Goal: Information Seeking & Learning: Find contact information

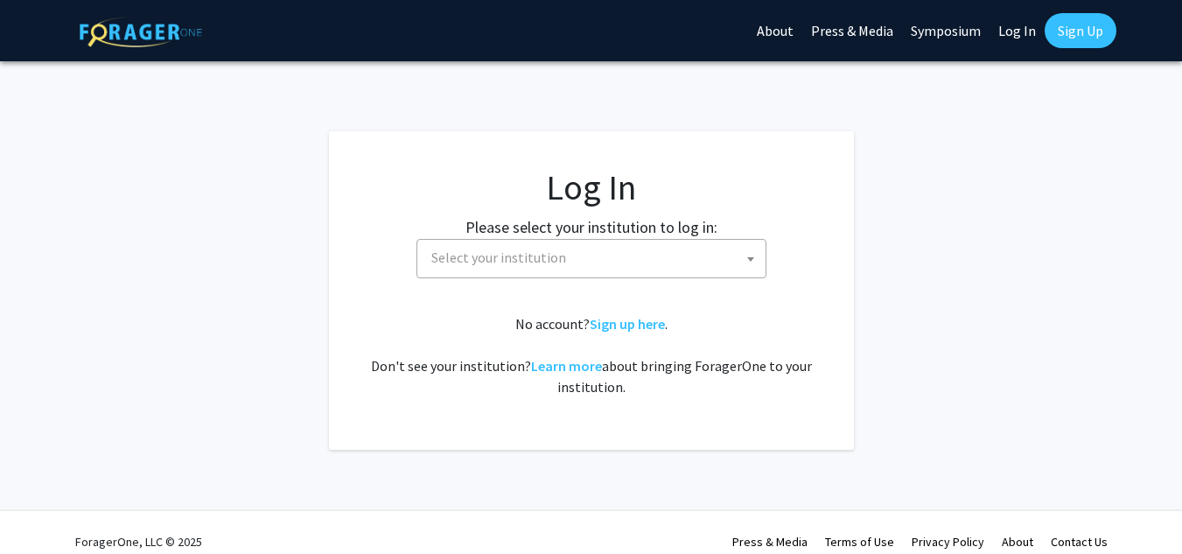
select select
click at [496, 255] on span "Select your institution" at bounding box center [498, 256] width 135 height 17
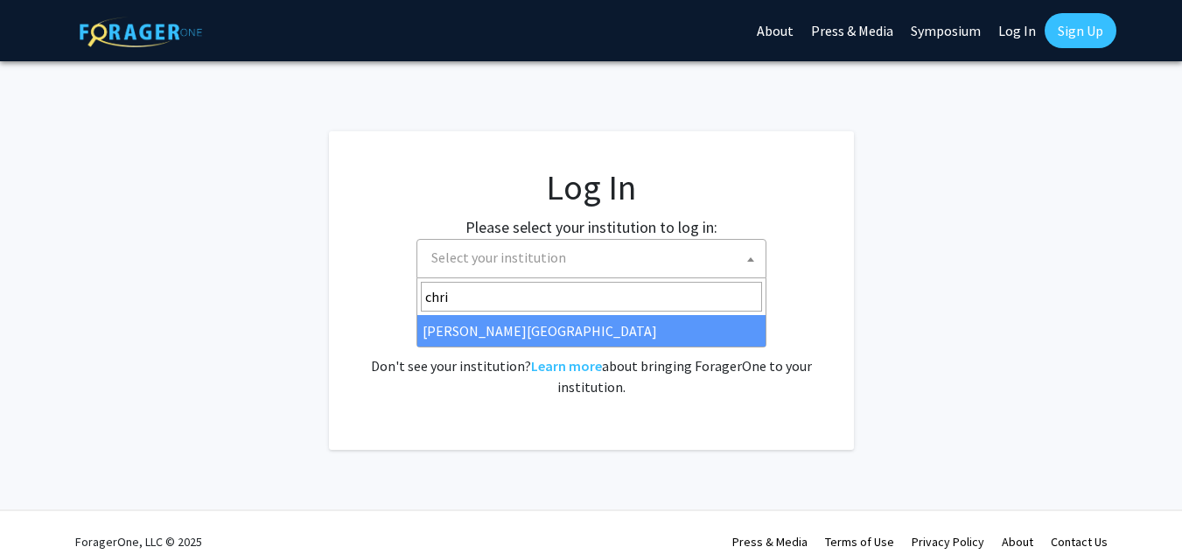
type input "chri"
select select "5"
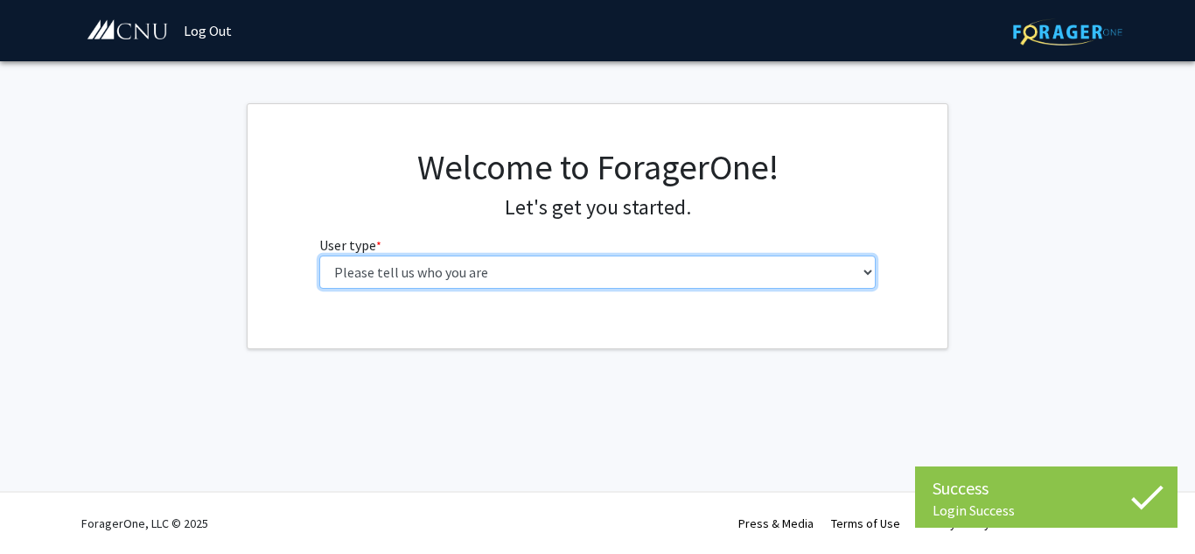
click at [809, 277] on select "Please tell us who you are Undergraduate Student Master's Student Doctoral Cand…" at bounding box center [597, 271] width 557 height 33
select select "1: undergrad"
click at [319, 255] on select "Please tell us who you are Undergraduate Student Master's Student Doctoral Cand…" at bounding box center [597, 271] width 557 height 33
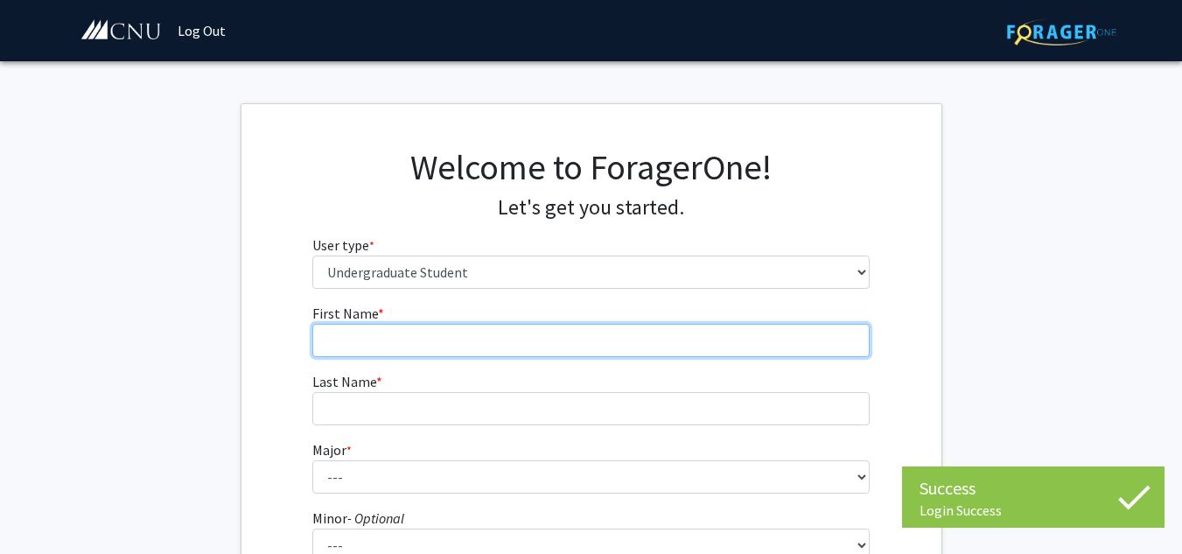
click at [652, 338] on input "First Name * required" at bounding box center [590, 340] width 557 height 33
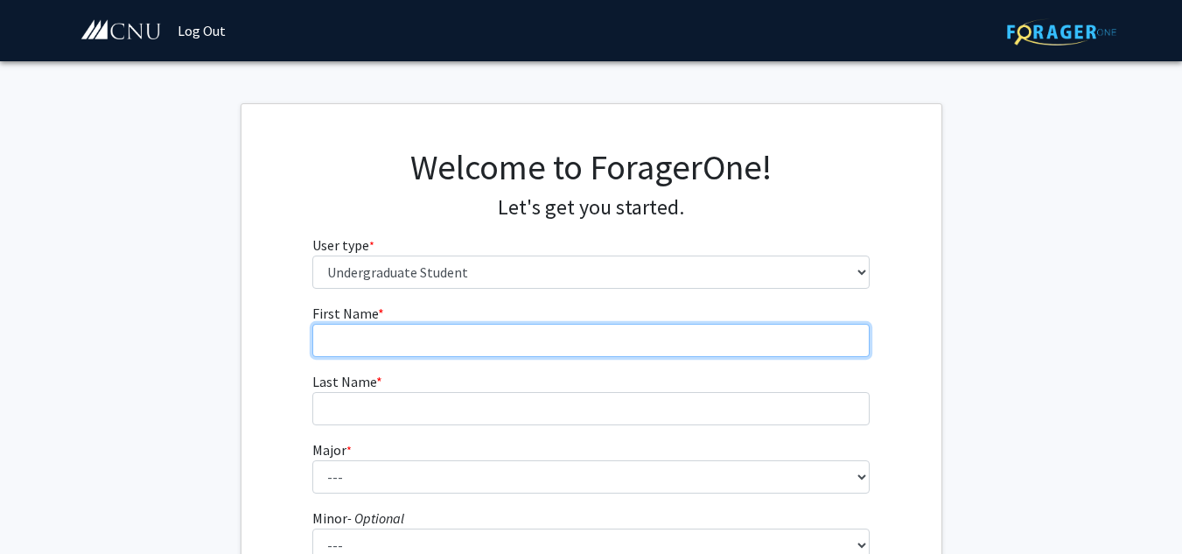
type input "Mia"
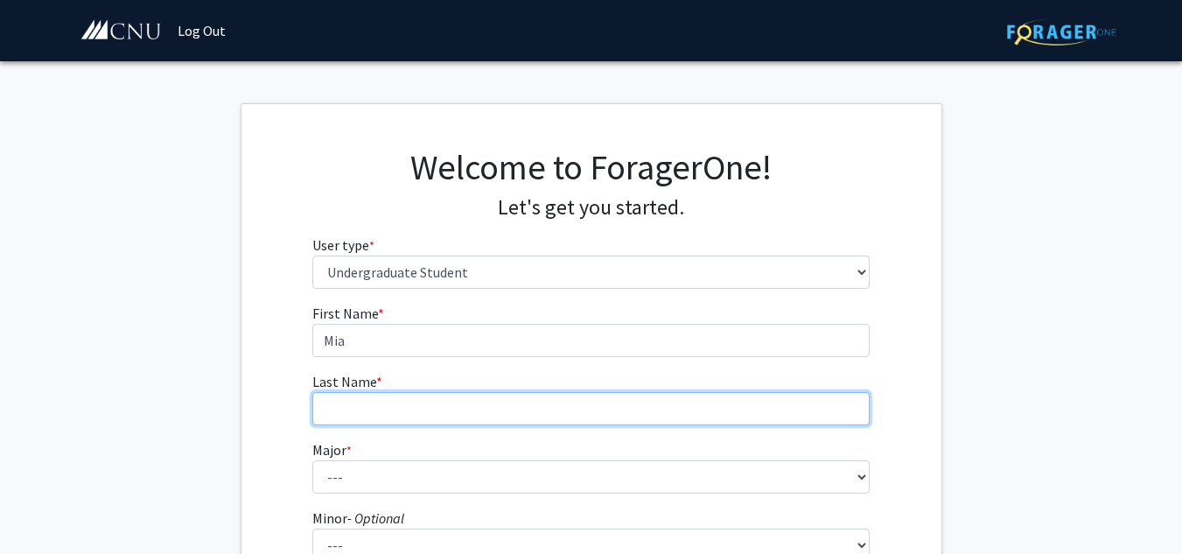
type input "Henty"
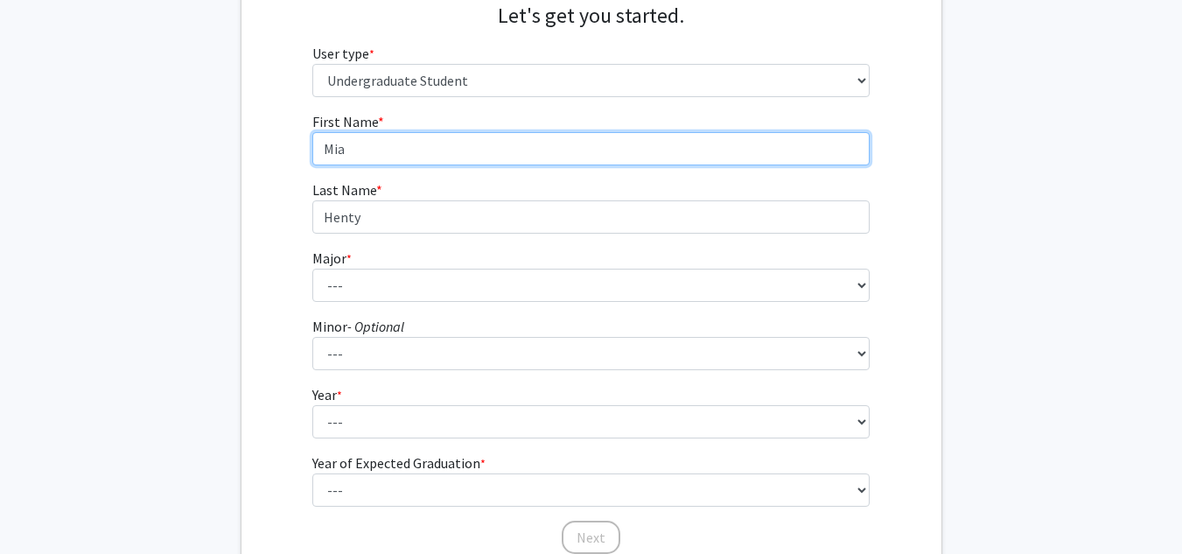
scroll to position [192, 0]
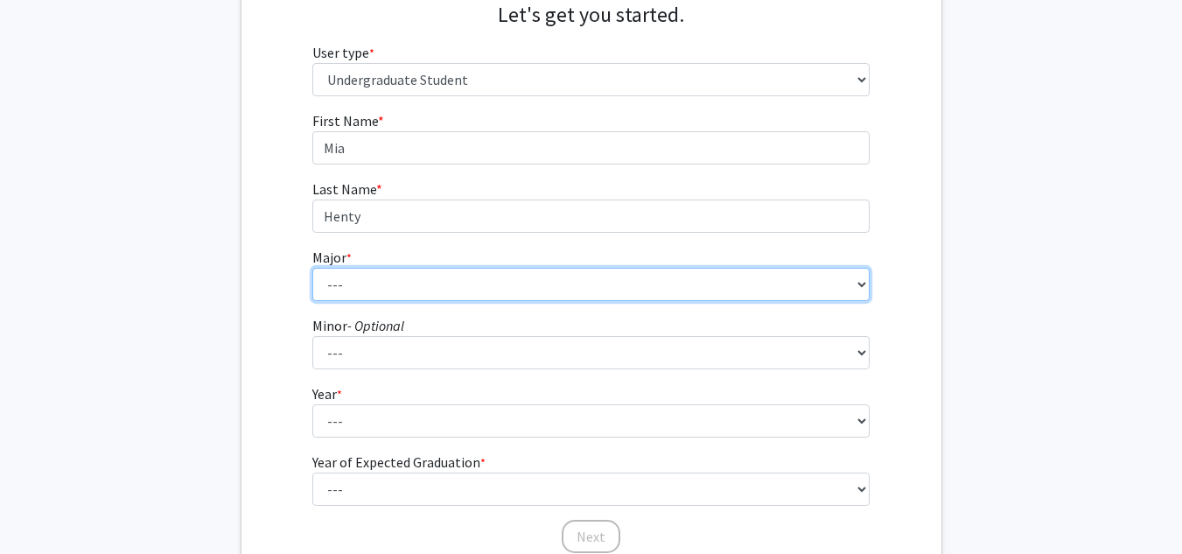
click at [408, 295] on select "--- Accounting Applied Physics Art History Biochemistry Biology Chemistry Class…" at bounding box center [590, 284] width 557 height 33
select select "6: 617"
click at [312, 268] on select "--- Accounting Applied Physics Art History Biochemistry Biology Chemistry Class…" at bounding box center [590, 284] width 557 height 33
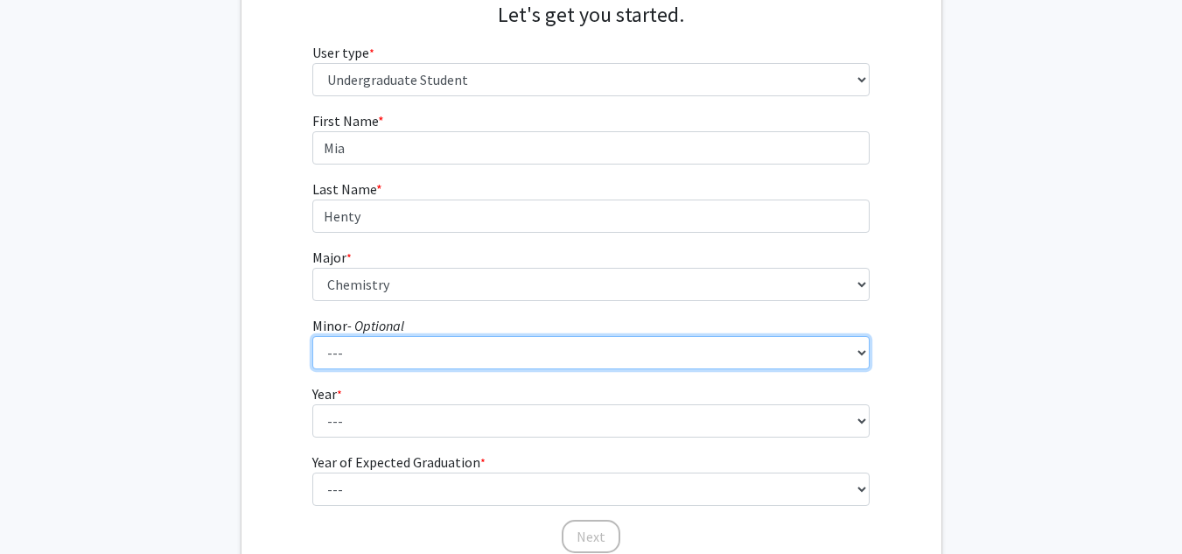
click at [377, 352] on select "--- African American Studies American Studies Anthropology Asian Studies Busine…" at bounding box center [590, 352] width 557 height 33
select select "18: 421"
click at [312, 336] on select "--- African American Studies American Studies Anthropology Asian Studies Busine…" at bounding box center [590, 352] width 557 height 33
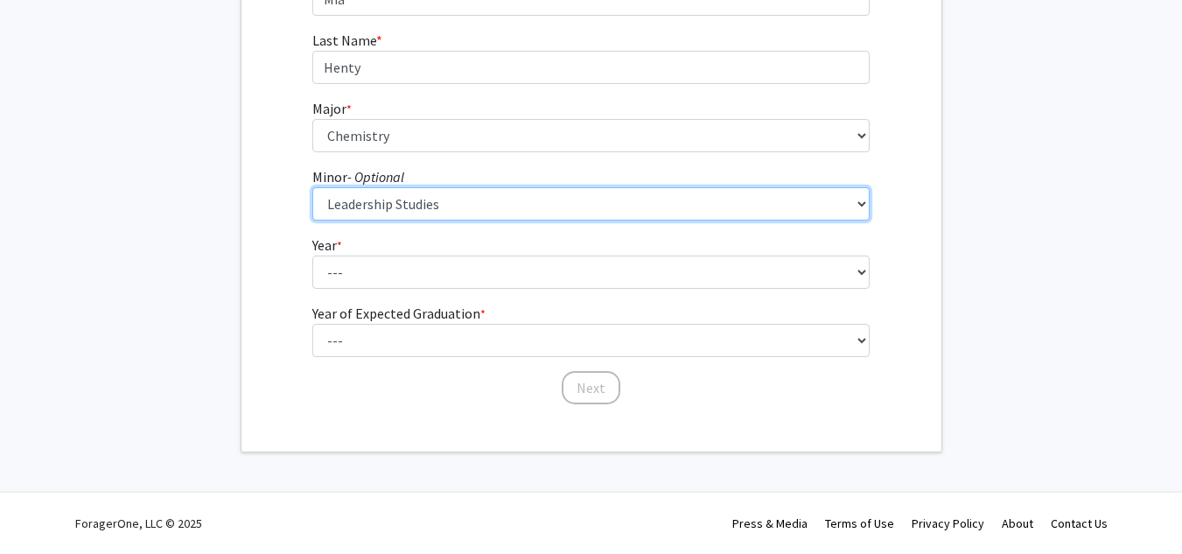
click at [418, 212] on select "--- African American Studies American Studies Anthropology Asian Studies Busine…" at bounding box center [590, 203] width 557 height 33
click at [418, 209] on select "--- African American Studies American Studies Anthropology Asian Studies Busine…" at bounding box center [590, 203] width 557 height 33
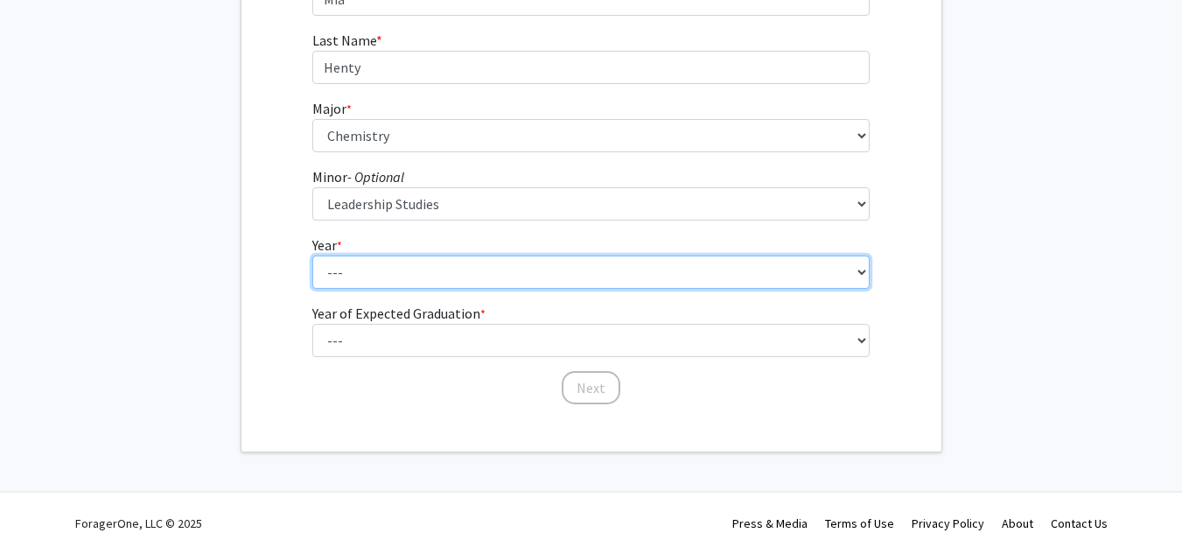
click at [425, 282] on select "--- First-year Sophomore Junior Senior Postbaccalaureate Certificate" at bounding box center [590, 271] width 557 height 33
select select "1: first-year"
click at [312, 255] on select "--- First-year Sophomore Junior Senior Postbaccalaureate Certificate" at bounding box center [590, 271] width 557 height 33
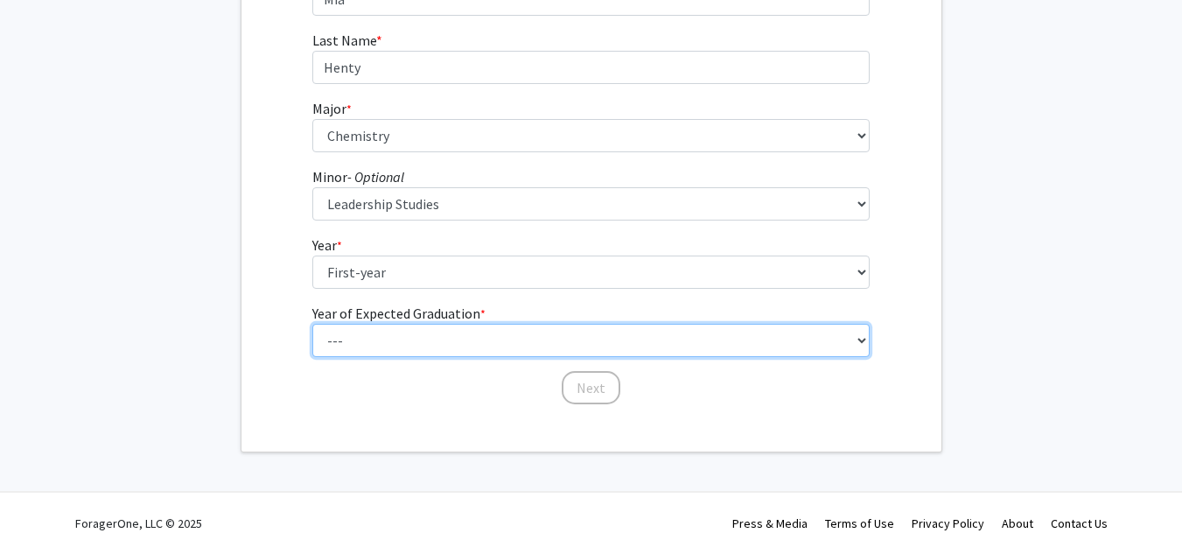
click at [418, 331] on select "--- 2025 2026 2027 2028 2029 2030 2031 2032 2033 2034" at bounding box center [590, 340] width 557 height 33
select select "5: 2029"
click at [312, 324] on select "--- 2025 2026 2027 2028 2029 2030 2031 2032 2033 2034" at bounding box center [590, 340] width 557 height 33
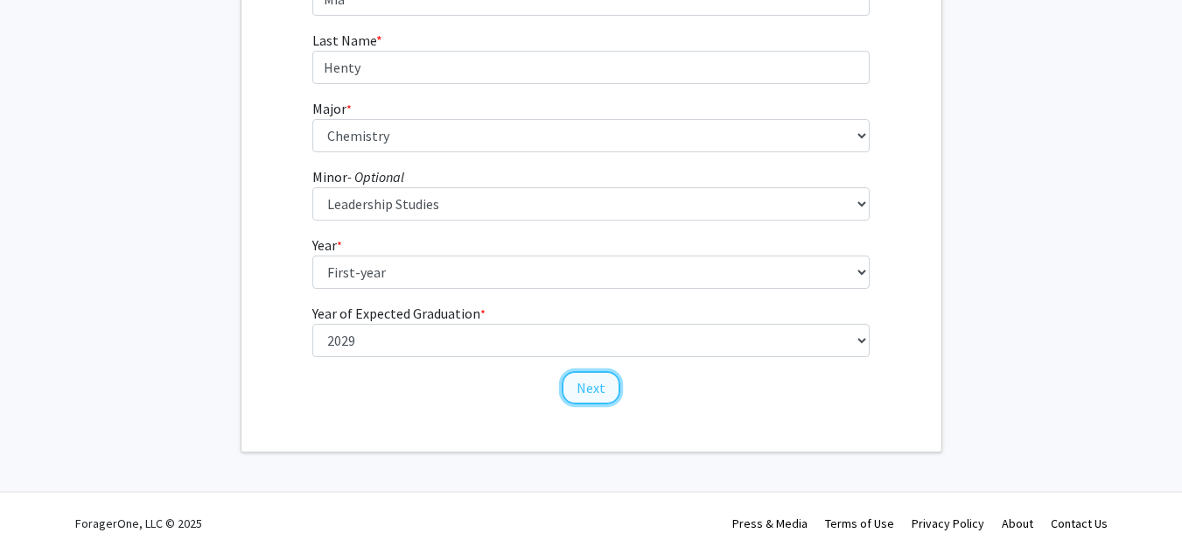
click at [577, 380] on button "Next" at bounding box center [590, 387] width 59 height 33
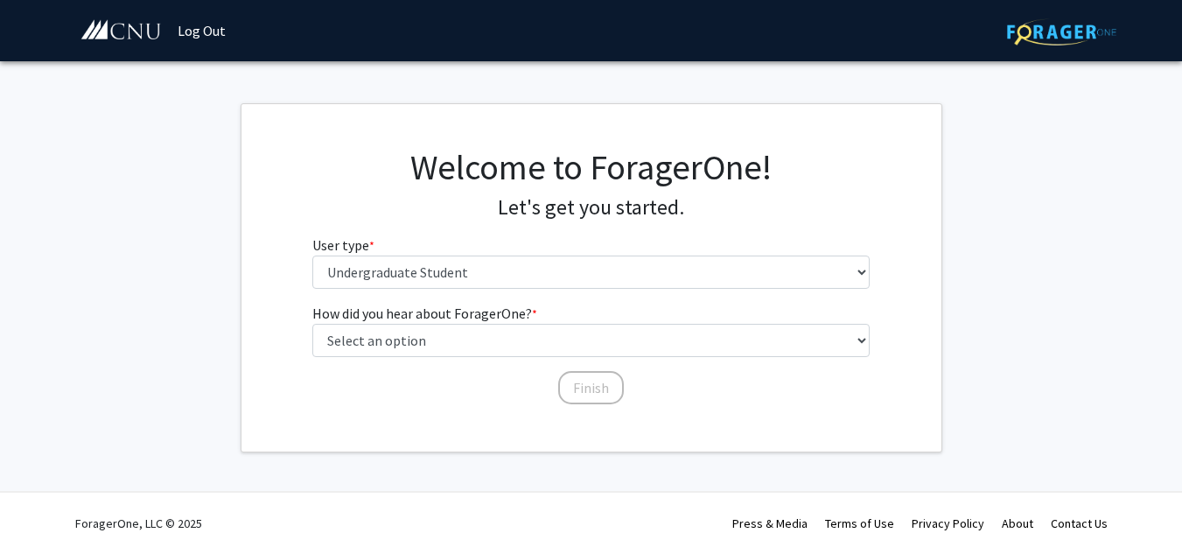
scroll to position [0, 0]
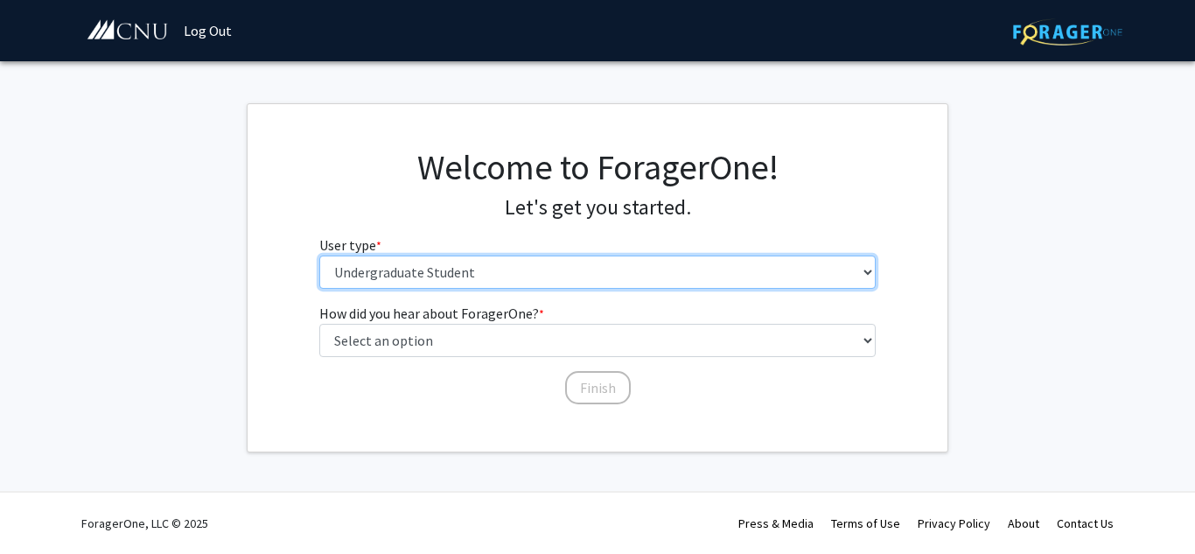
click at [480, 271] on select "Please tell us who you are Undergraduate Student Master's Student Doctoral Cand…" at bounding box center [597, 271] width 557 height 33
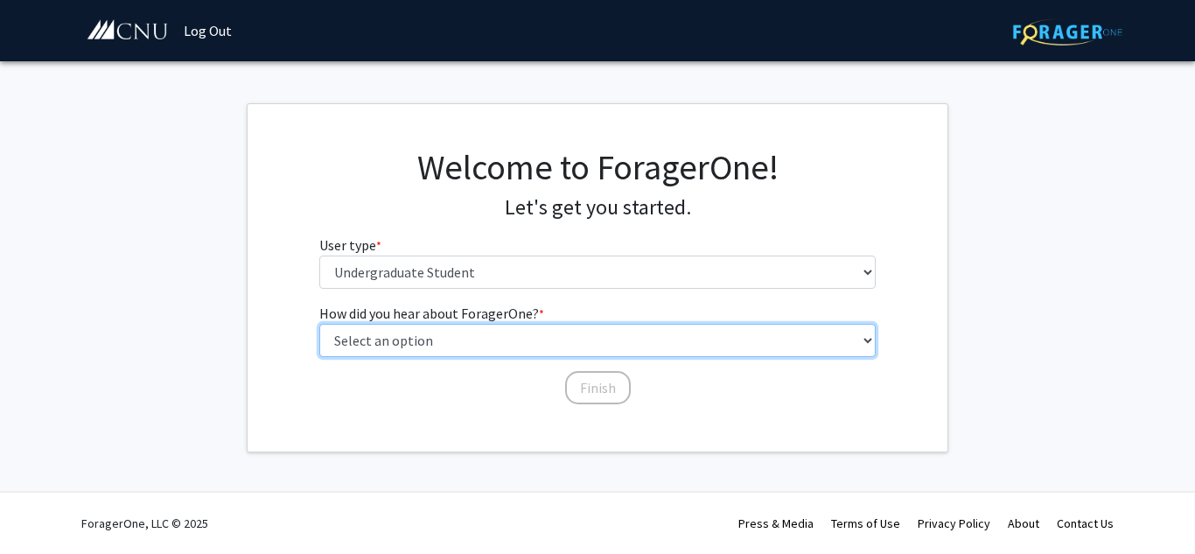
click at [493, 347] on select "Select an option Peer/student recommendation Faculty/staff recommendation Unive…" at bounding box center [597, 340] width 557 height 33
select select "2: faculty_recommendation"
click at [319, 324] on select "Select an option Peer/student recommendation Faculty/staff recommendation Unive…" at bounding box center [597, 340] width 557 height 33
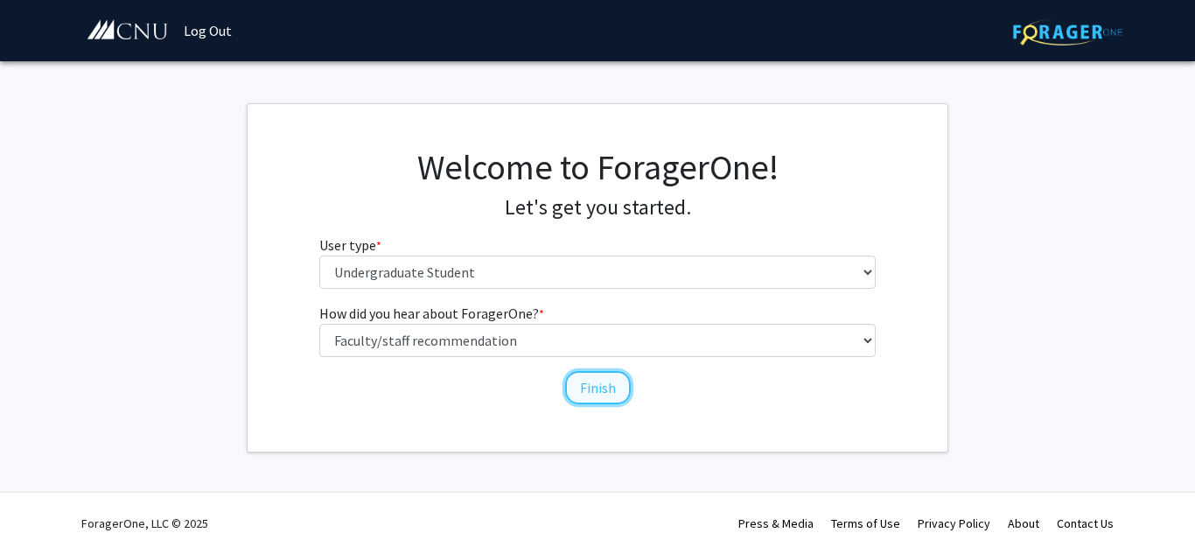
click at [599, 392] on button "Finish" at bounding box center [598, 387] width 66 height 33
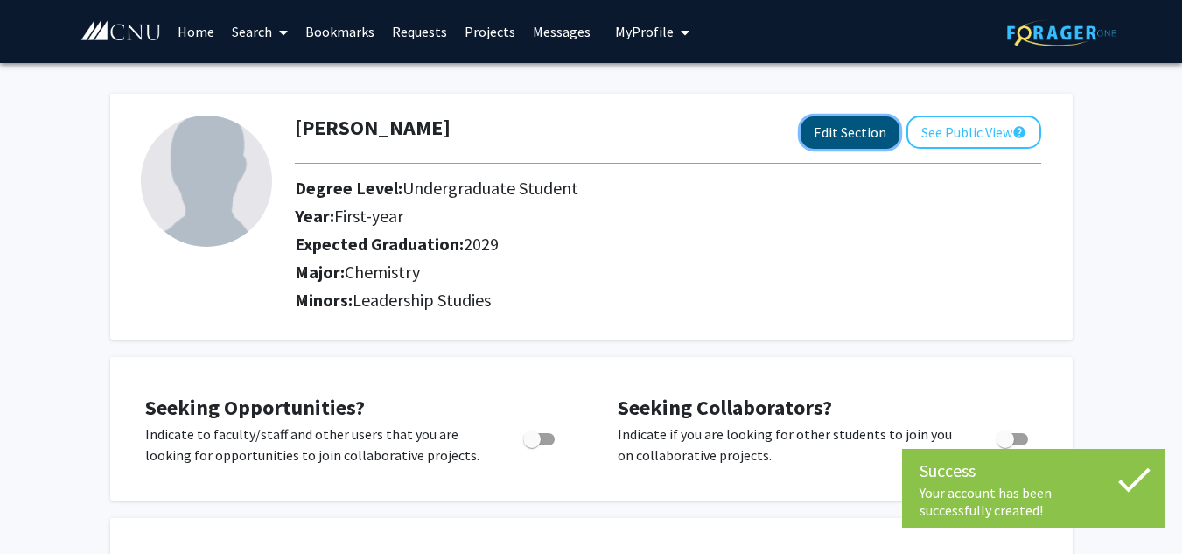
click at [823, 129] on button "Edit Section" at bounding box center [849, 132] width 99 height 32
select select "first-year"
select select "2029"
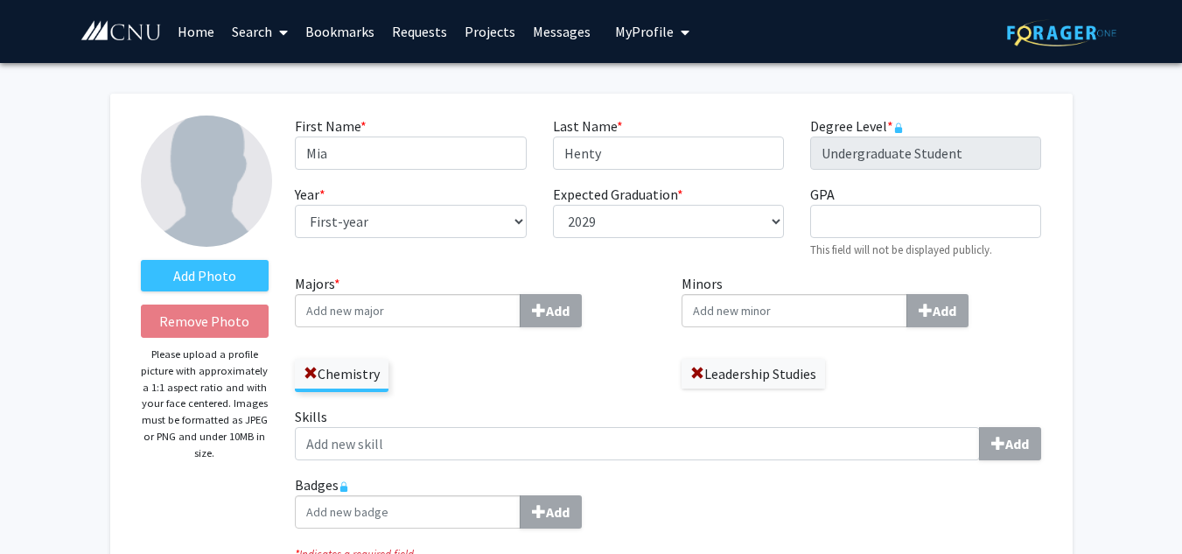
scroll to position [10, 0]
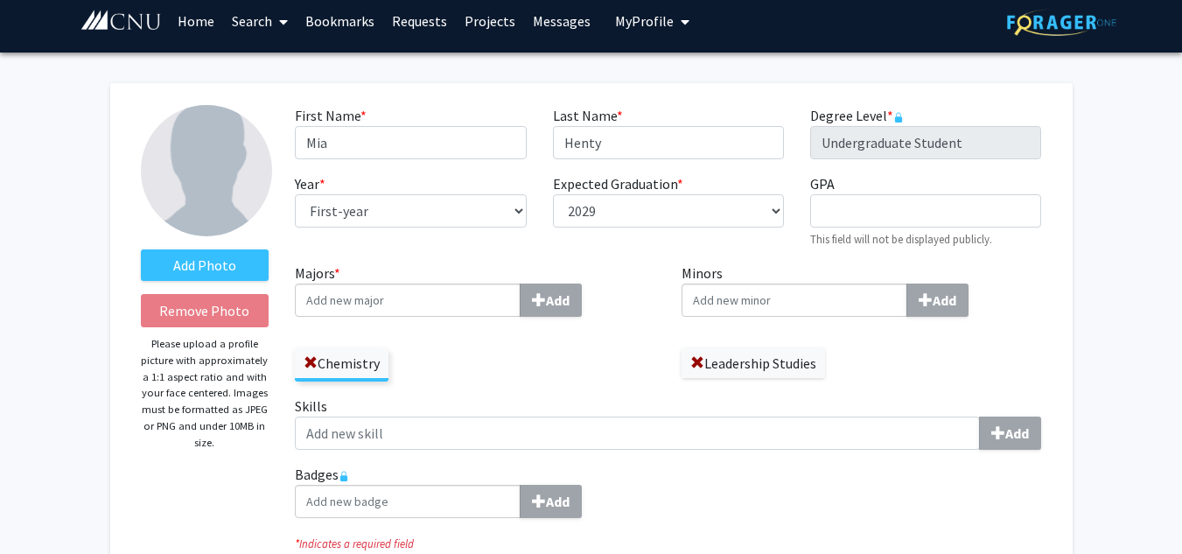
click at [846, 299] on input "Minors Add" at bounding box center [794, 299] width 226 height 33
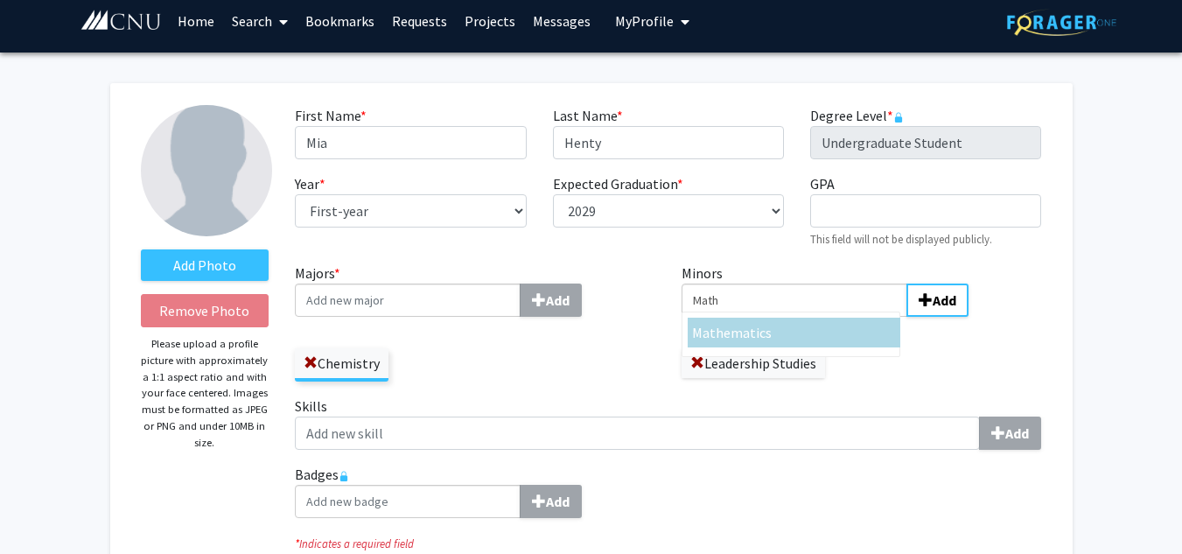
type input "Math"
click at [854, 337] on div "Math ematics" at bounding box center [794, 332] width 204 height 21
click at [854, 317] on input "Math" at bounding box center [794, 299] width 226 height 33
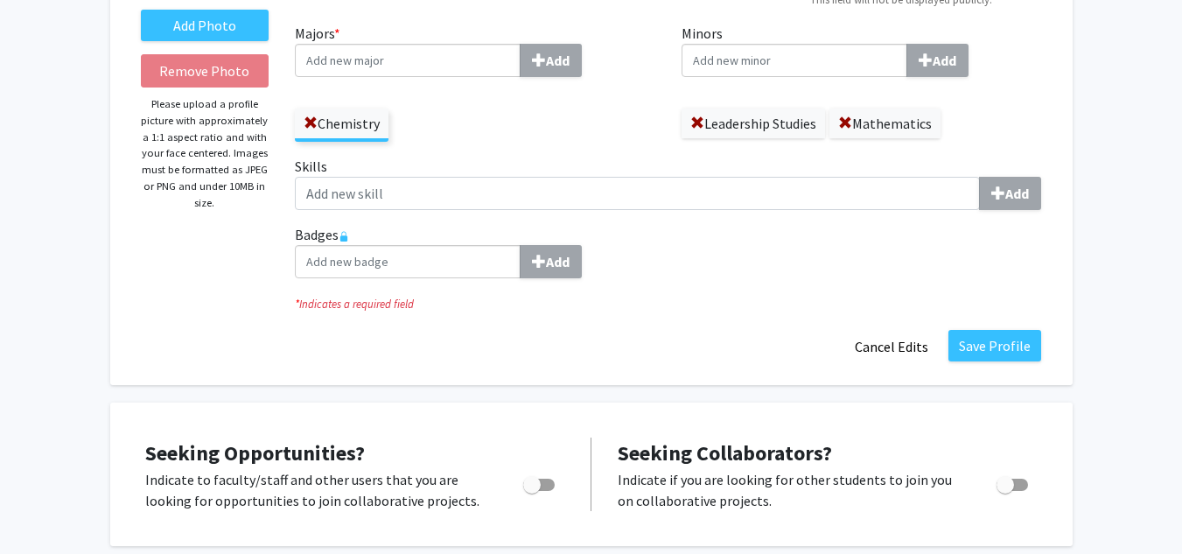
scroll to position [249, 0]
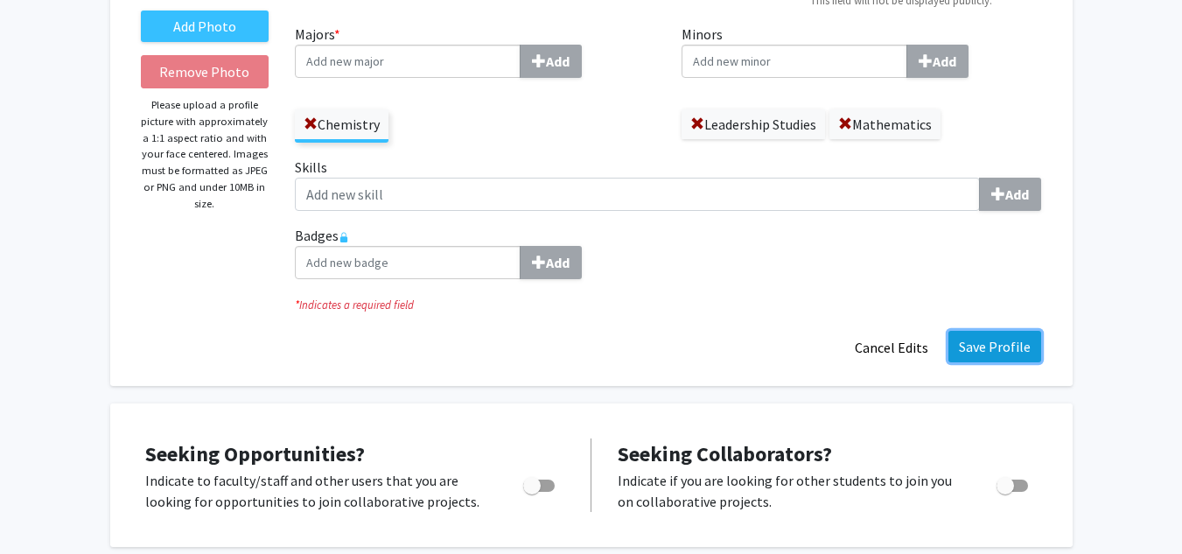
click at [967, 342] on button "Save Profile" at bounding box center [994, 346] width 93 height 31
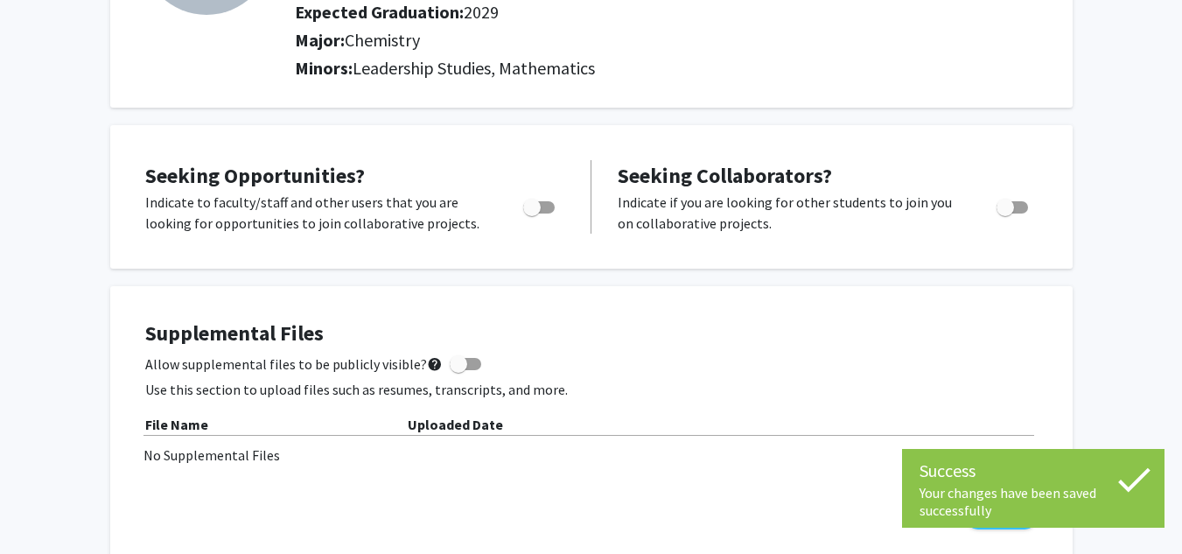
scroll to position [244, 0]
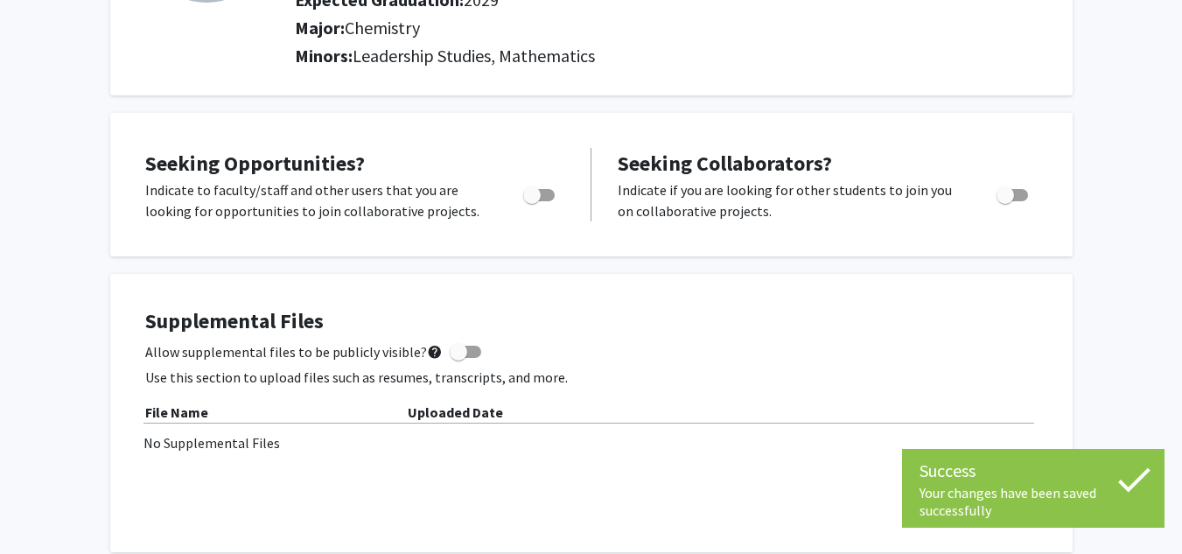
click at [541, 200] on span "Toggle" at bounding box center [538, 195] width 31 height 12
click at [532, 201] on input "Are you actively seeking opportunities?" at bounding box center [531, 201] width 1 height 1
checkbox input "true"
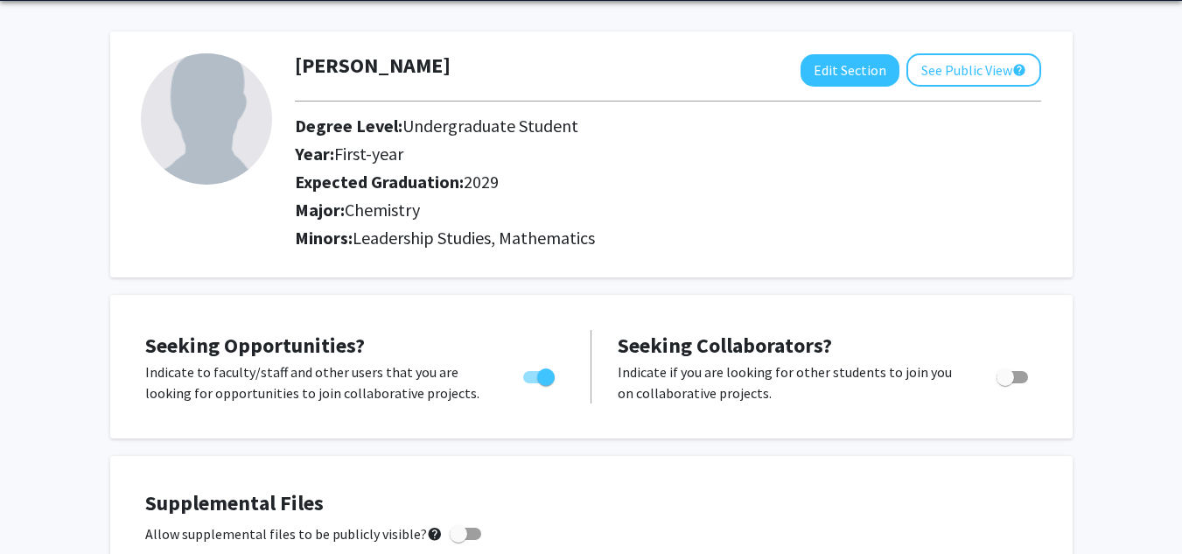
scroll to position [0, 0]
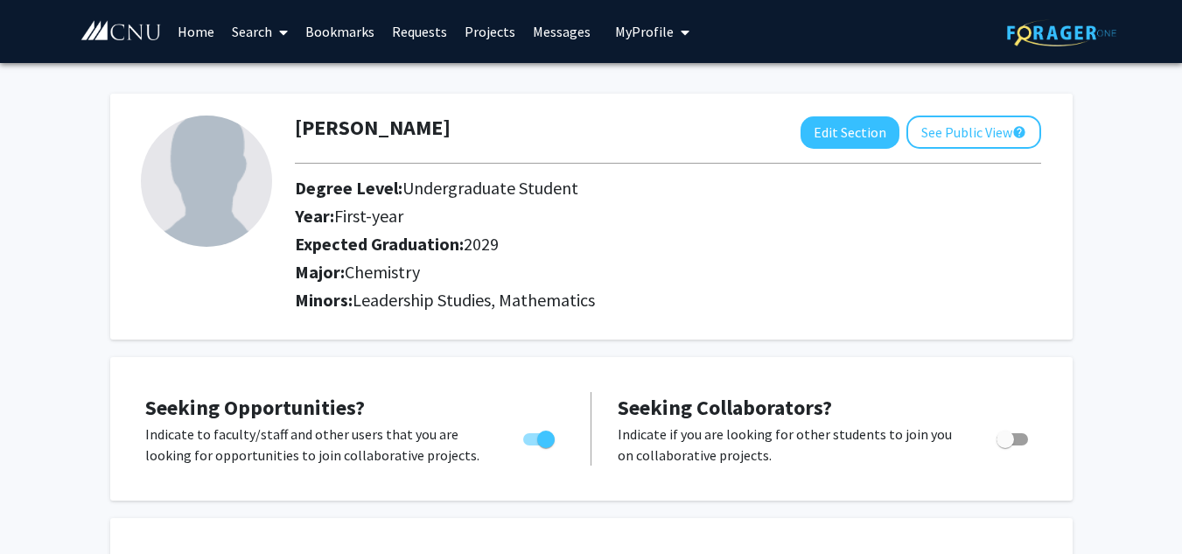
click at [206, 31] on link "Home" at bounding box center [196, 31] width 54 height 61
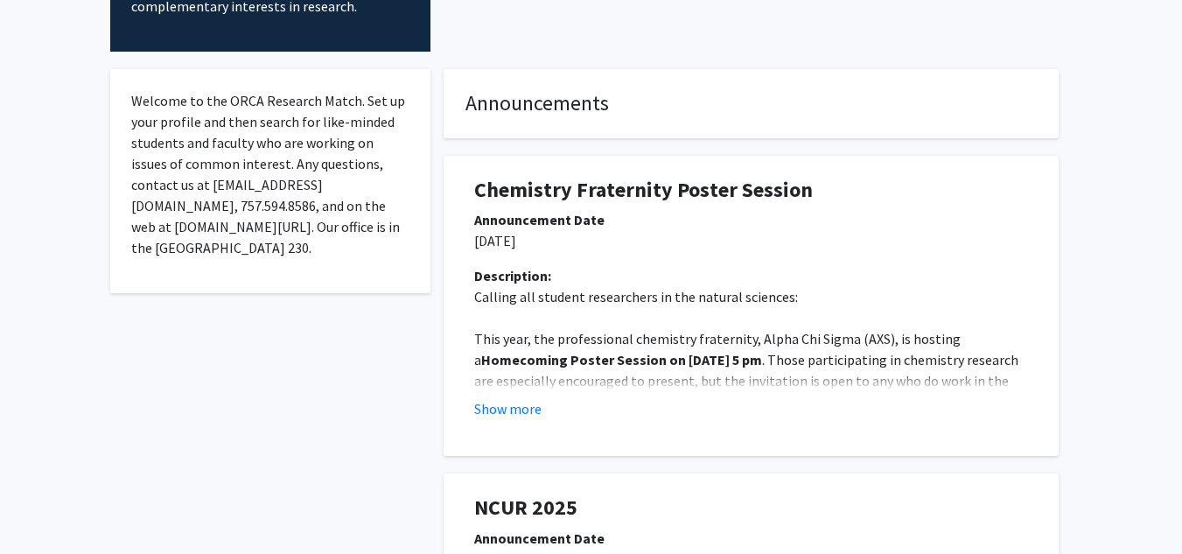
scroll to position [259, 0]
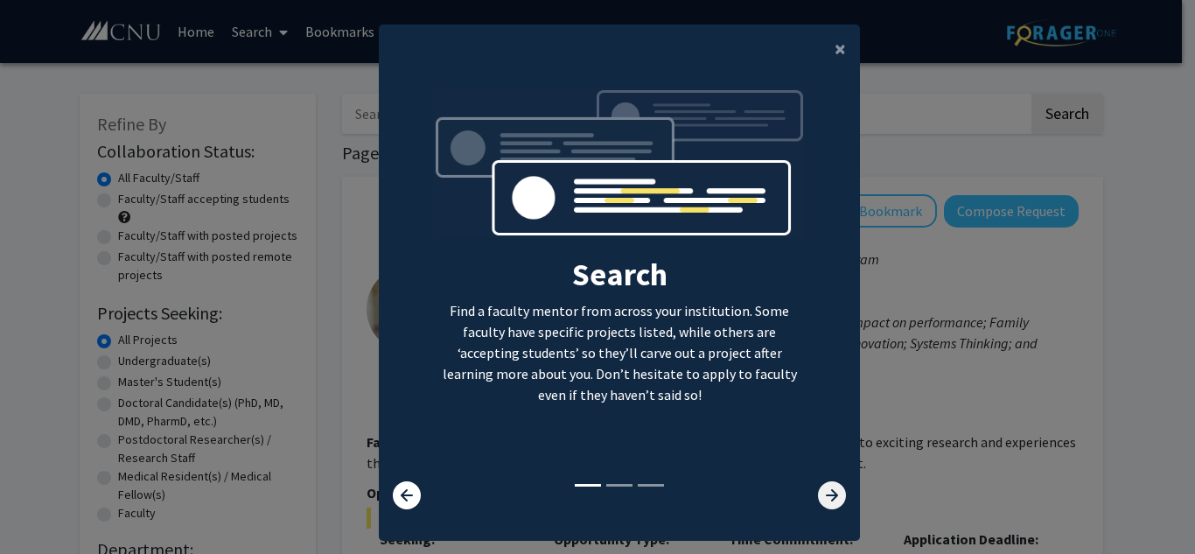
click at [818, 490] on icon at bounding box center [832, 495] width 28 height 28
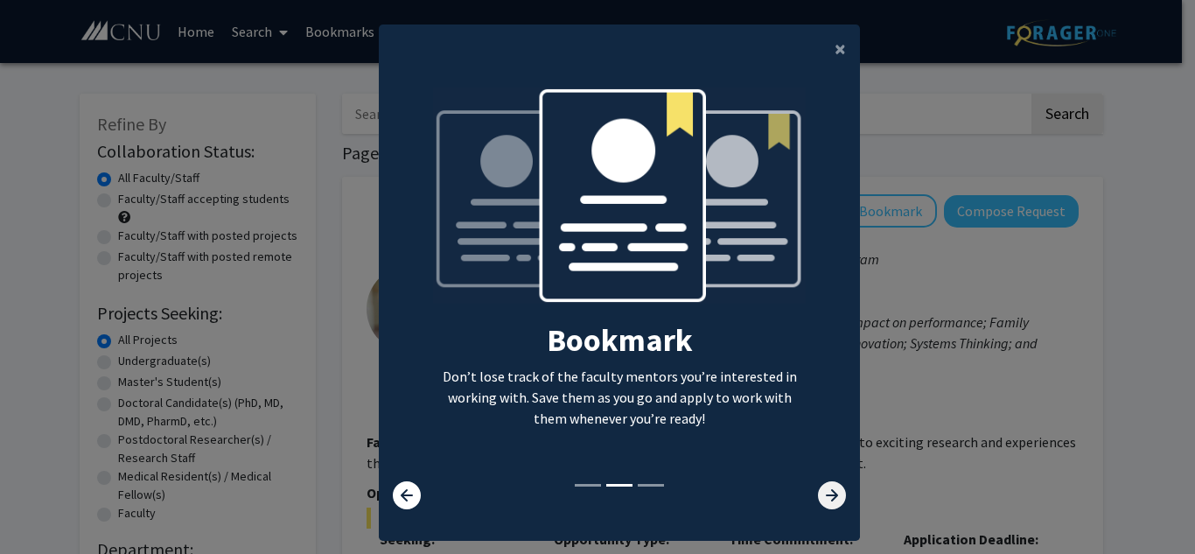
click at [818, 490] on icon at bounding box center [832, 495] width 28 height 28
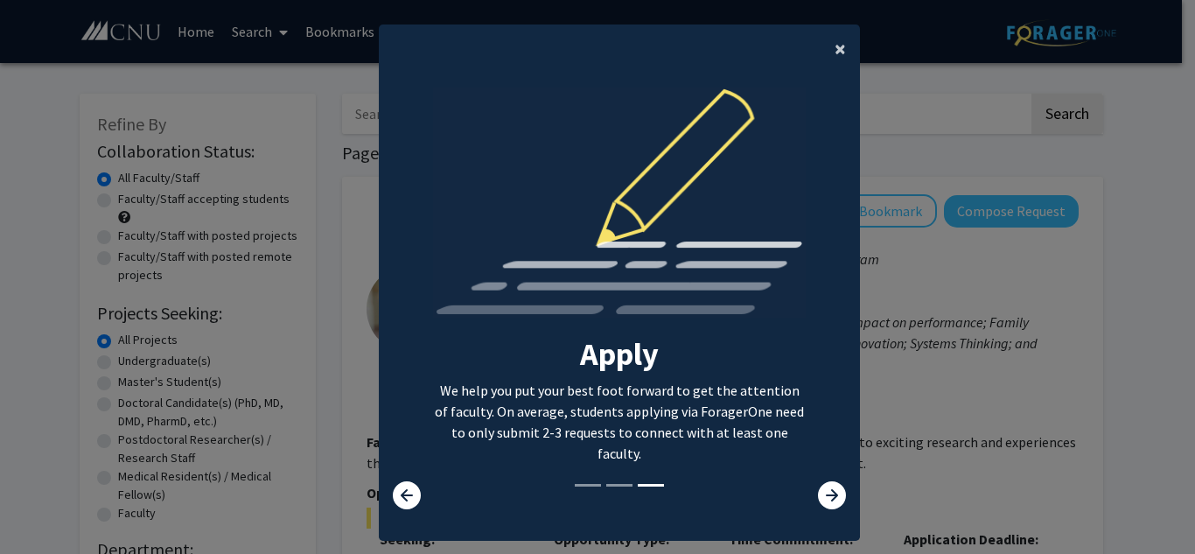
click at [834, 43] on span "×" at bounding box center [839, 48] width 11 height 27
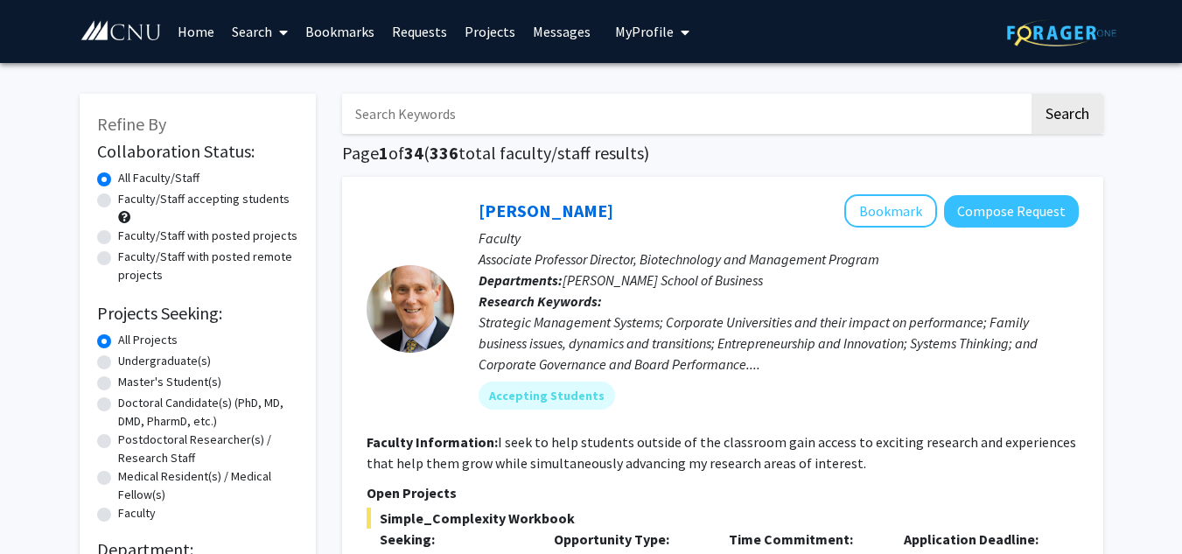
click at [164, 354] on label "Undergraduate(s)" at bounding box center [164, 361] width 93 height 18
click at [129, 354] on input "Undergraduate(s)" at bounding box center [123, 357] width 11 height 11
radio input "true"
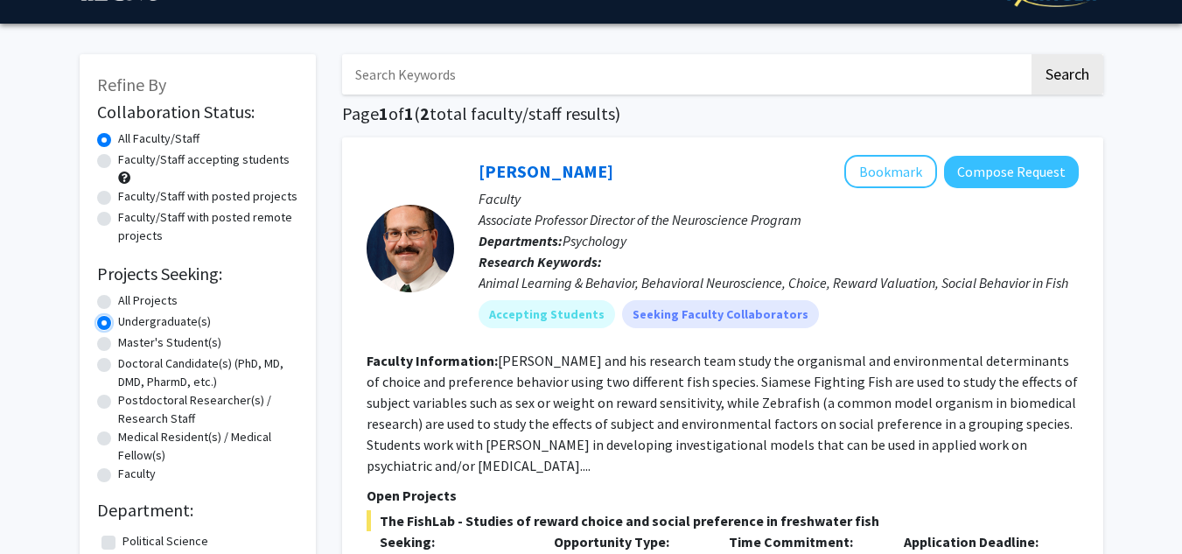
scroll to position [34, 0]
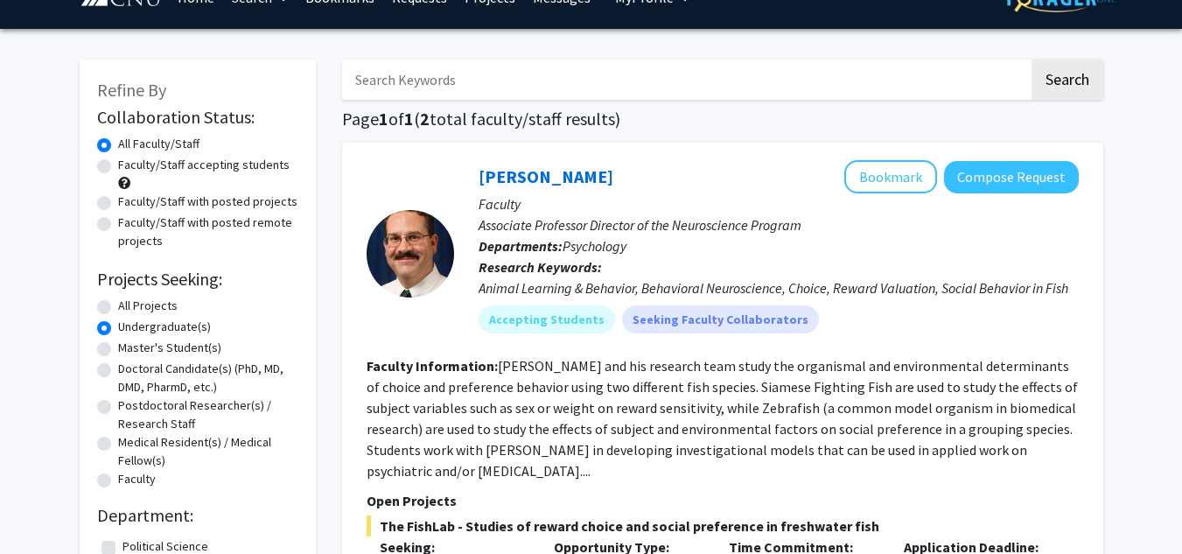
click at [585, 89] on input "Search Keywords" at bounding box center [685, 79] width 687 height 40
type input "chemistry"
click at [1031, 59] on button "Search" at bounding box center [1067, 79] width 72 height 40
radio input "true"
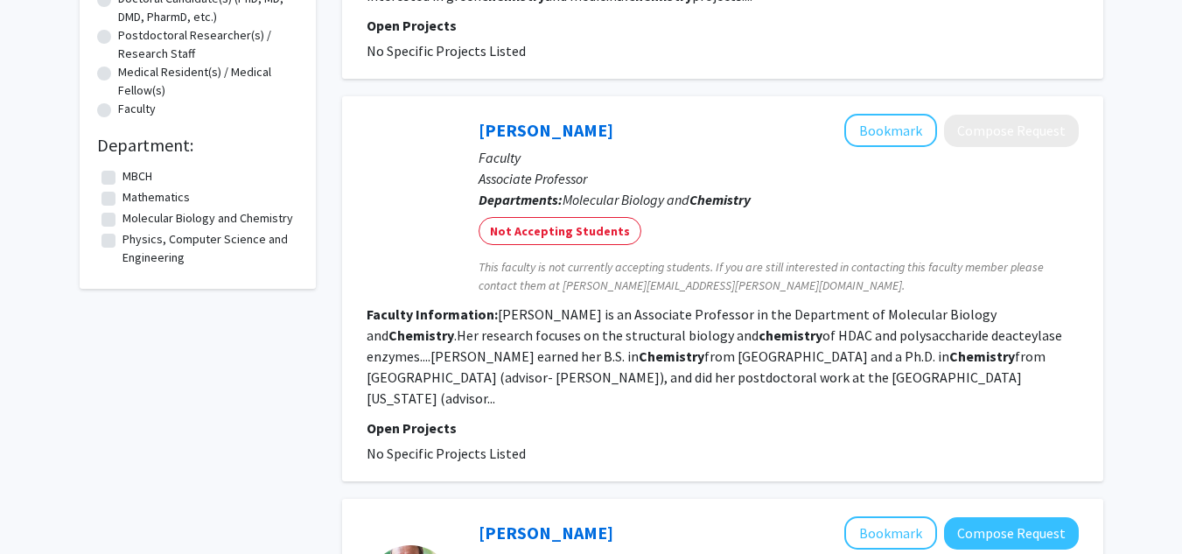
scroll to position [403, 0]
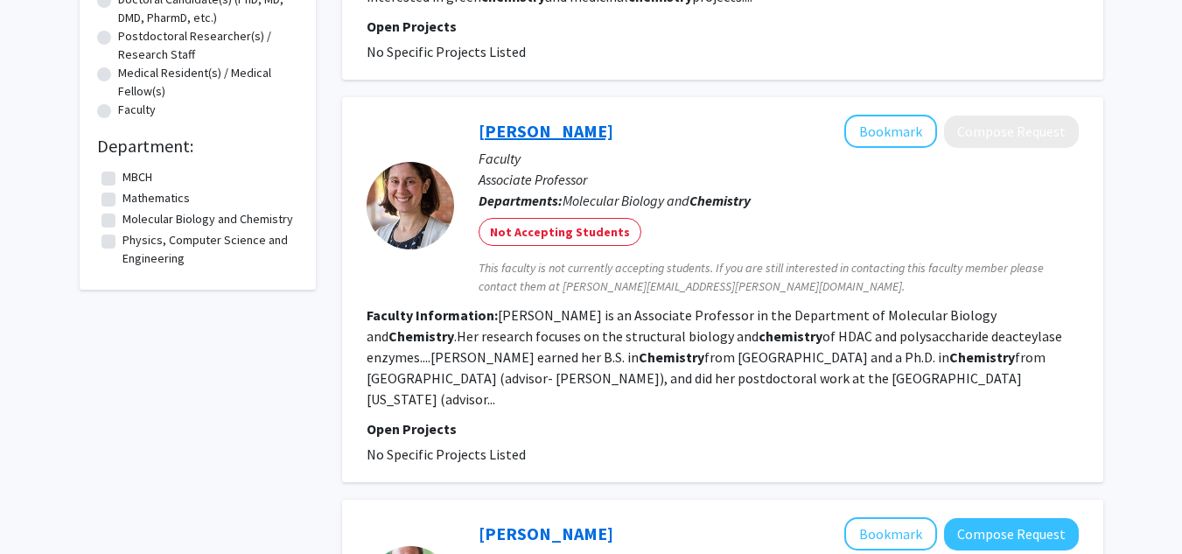
click at [549, 135] on link "Kathryn Cole" at bounding box center [545, 131] width 135 height 22
